Goal: Task Accomplishment & Management: Complete application form

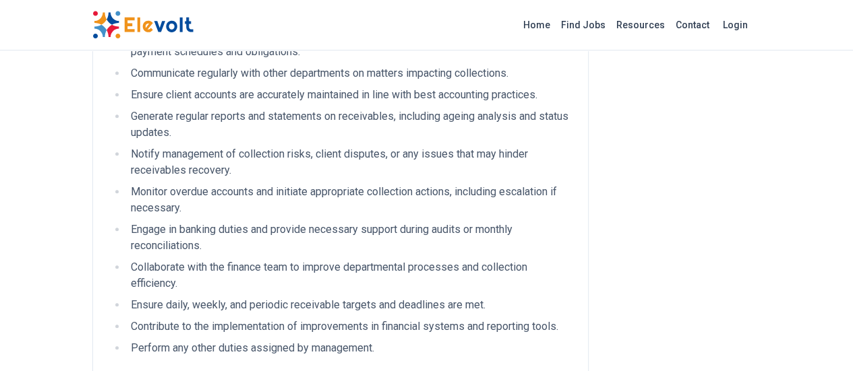
scroll to position [674, 0]
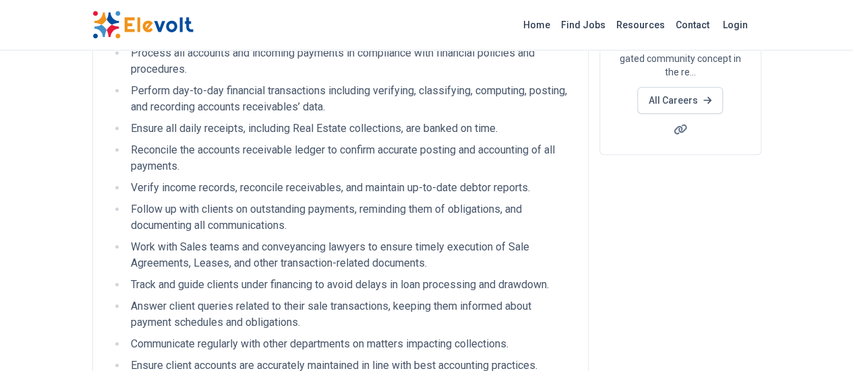
scroll to position [0, 0]
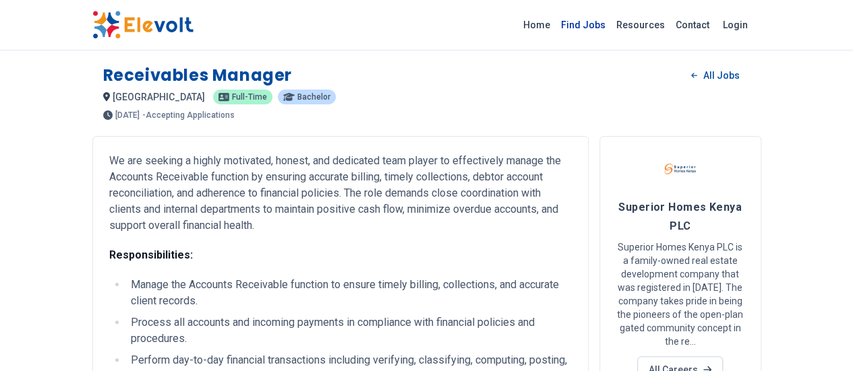
click at [611, 29] on link "Find Jobs" at bounding box center [582, 25] width 55 height 22
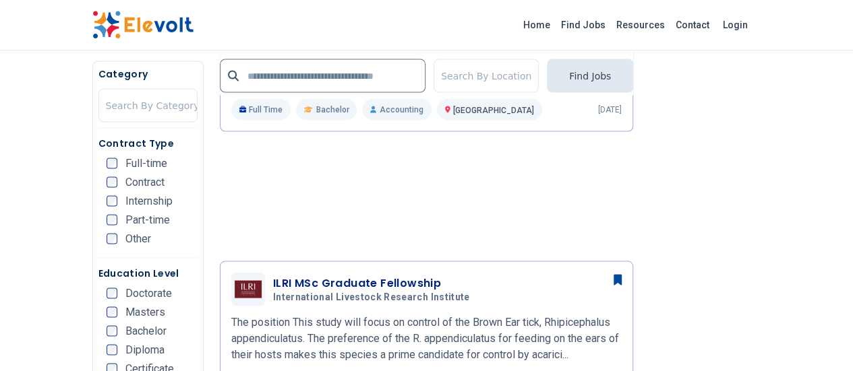
scroll to position [1213, 0]
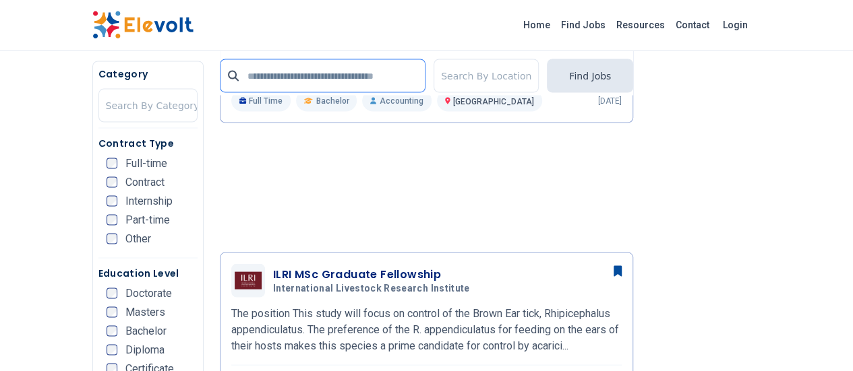
click at [310, 86] on input "text" at bounding box center [323, 76] width 206 height 34
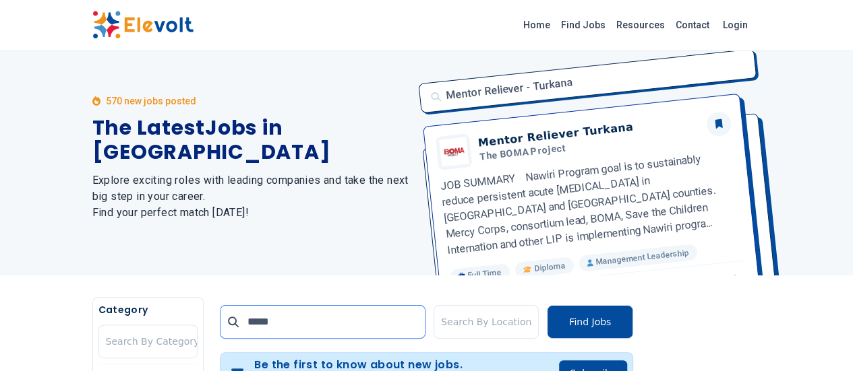
scroll to position [0, 0]
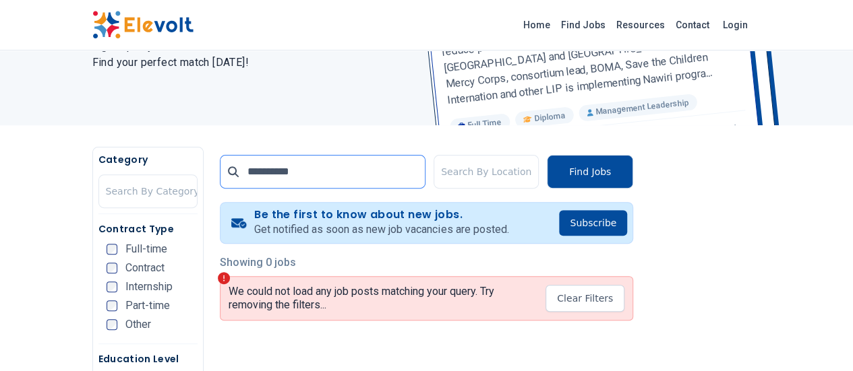
scroll to position [202, 0]
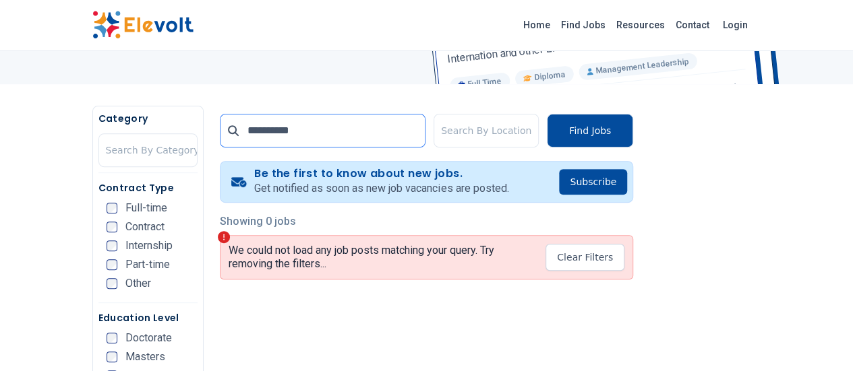
drag, startPoint x: 257, startPoint y: 129, endPoint x: 182, endPoint y: 129, distance: 75.5
click at [220, 129] on div "**********" at bounding box center [323, 131] width 206 height 34
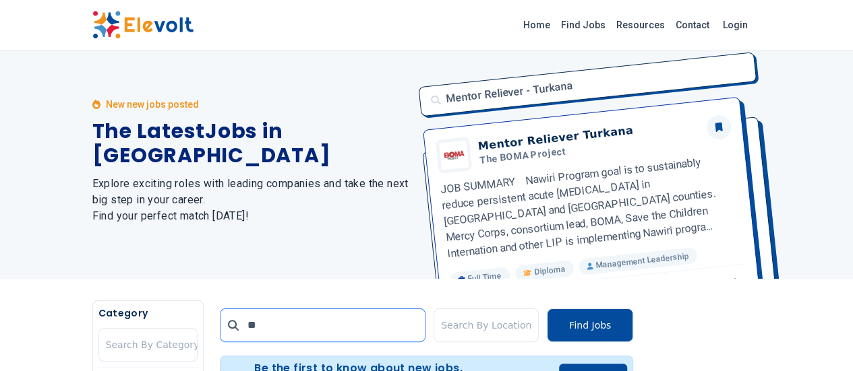
scroll to position [0, 0]
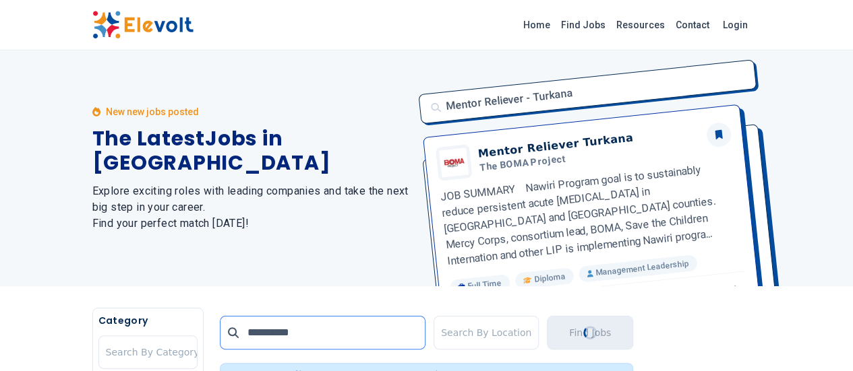
type input "**********"
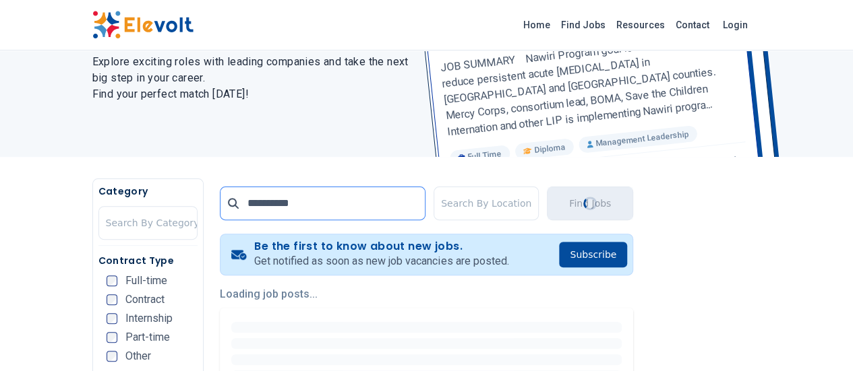
scroll to position [135, 0]
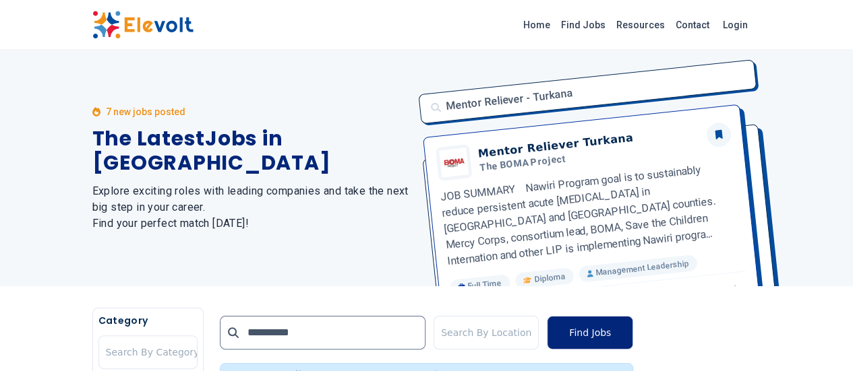
click at [633, 332] on button "Find Jobs" at bounding box center [590, 333] width 86 height 34
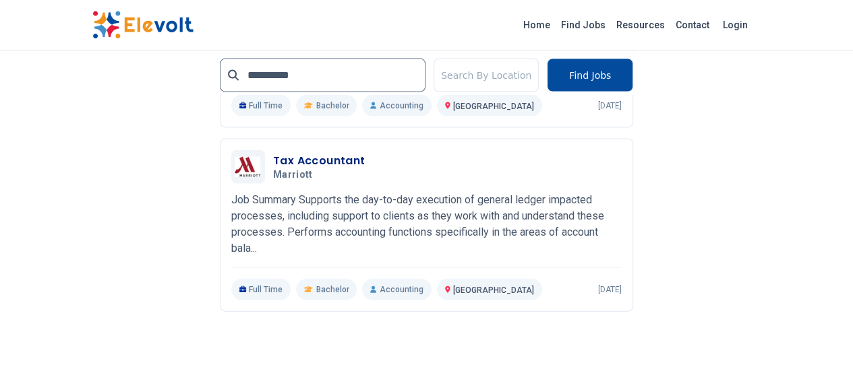
scroll to position [1483, 0]
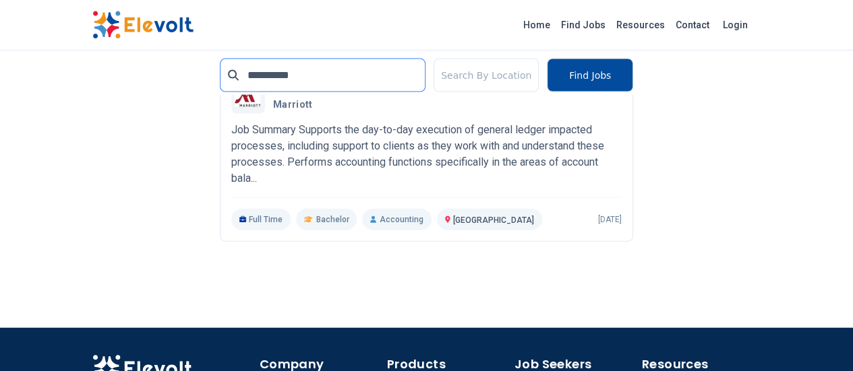
drag, startPoint x: 260, startPoint y: 75, endPoint x: 155, endPoint y: 65, distance: 105.6
